Goal: Transaction & Acquisition: Purchase product/service

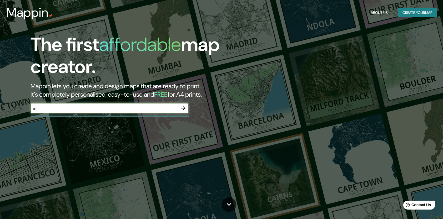
type input "[GEOGRAPHIC_DATA]"
click at [183, 107] on icon "button" at bounding box center [183, 108] width 6 height 6
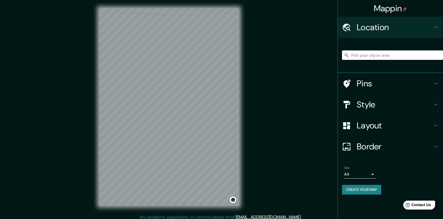
click at [83, 95] on div "Mappin Location Pins Style Layout Border Choose a border. Hint : you can make l…" at bounding box center [221, 111] width 443 height 223
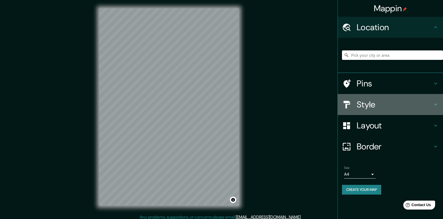
click at [363, 99] on div "Style" at bounding box center [390, 104] width 105 height 21
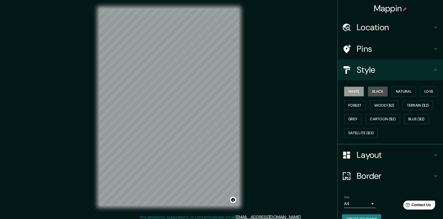
click at [369, 89] on button "Black" at bounding box center [378, 92] width 20 height 10
click at [426, 92] on button "Love" at bounding box center [428, 92] width 17 height 10
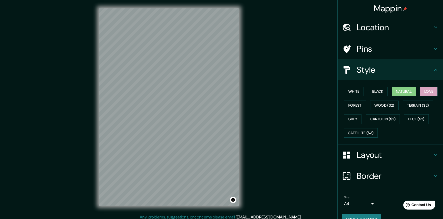
click at [404, 92] on button "Natural" at bounding box center [404, 92] width 24 height 10
click at [386, 105] on button "Wood ($2)" at bounding box center [384, 106] width 28 height 10
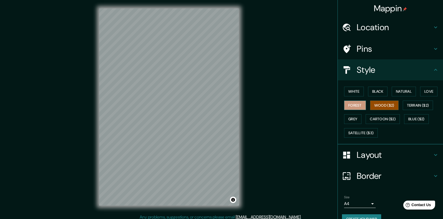
drag, startPoint x: 354, startPoint y: 106, endPoint x: 364, endPoint y: 106, distance: 10.3
click at [354, 106] on button "Forest" at bounding box center [355, 106] width 22 height 10
click at [349, 119] on button "Grey" at bounding box center [352, 119] width 17 height 10
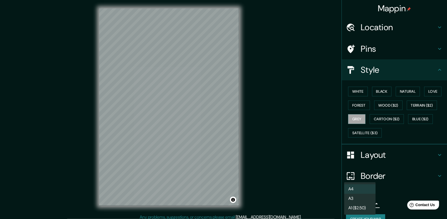
click at [366, 202] on body "Mappin Location Pins Style White Black Natural Love Forest Wood ($2) Terrain ($…" at bounding box center [223, 109] width 447 height 219
click at [359, 201] on li "A3" at bounding box center [360, 198] width 32 height 9
type input "a4"
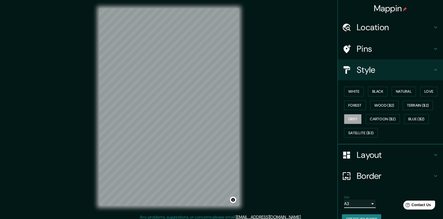
scroll to position [11, 0]
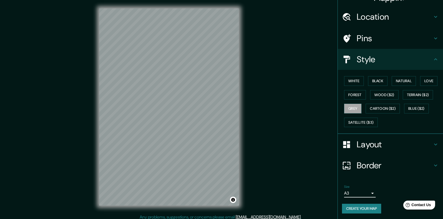
click at [375, 143] on h4 "Layout" at bounding box center [395, 144] width 76 height 11
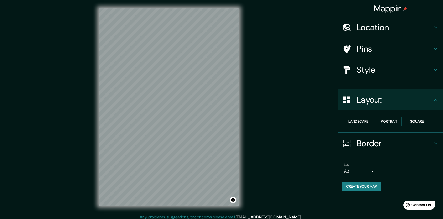
scroll to position [0, 0]
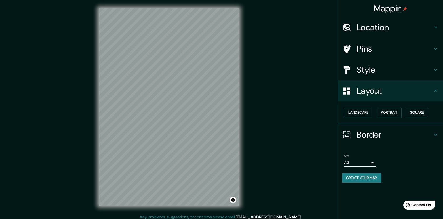
click at [367, 137] on h4 "Border" at bounding box center [395, 135] width 76 height 11
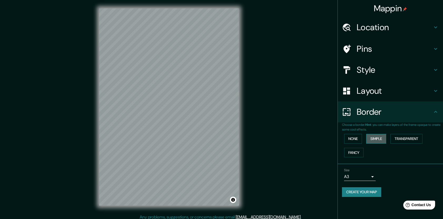
click at [381, 138] on button "Simple" at bounding box center [376, 139] width 20 height 10
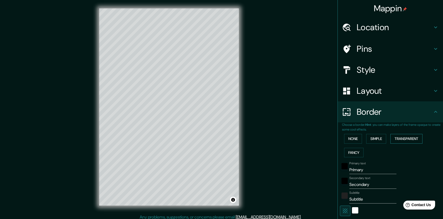
click at [405, 138] on button "Transparent" at bounding box center [407, 139] width 32 height 10
click at [348, 152] on button "Fancy" at bounding box center [353, 153] width 19 height 10
click at [348, 139] on button "None" at bounding box center [353, 139] width 18 height 10
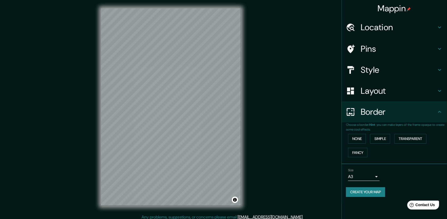
click at [372, 177] on body "Mappin Location Pins Style Layout Border Choose a border. Hint : you can make l…" at bounding box center [223, 109] width 447 height 219
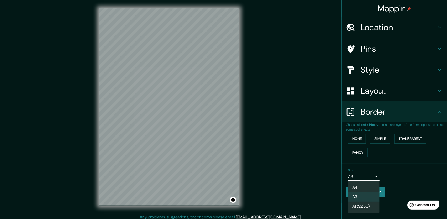
click at [390, 168] on div at bounding box center [223, 109] width 447 height 219
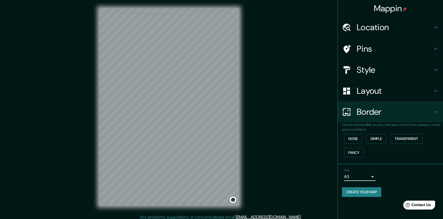
click at [377, 95] on h4 "Layout" at bounding box center [395, 91] width 76 height 11
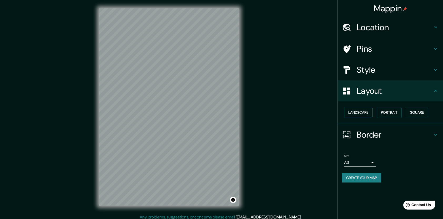
click at [360, 114] on button "Landscape" at bounding box center [358, 113] width 28 height 10
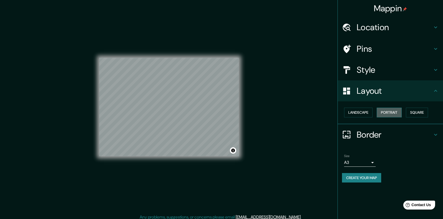
click at [392, 112] on button "Portrait" at bounding box center [389, 113] width 25 height 10
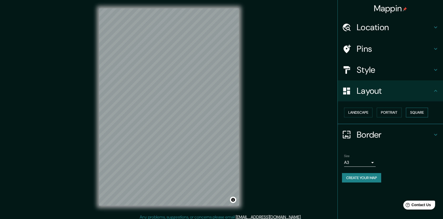
click at [417, 112] on button "Square" at bounding box center [417, 113] width 22 height 10
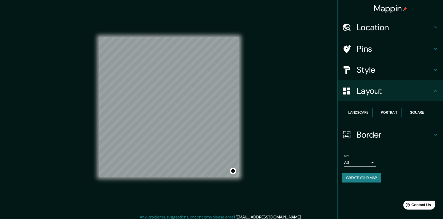
click at [356, 114] on button "Landscape" at bounding box center [358, 113] width 28 height 10
